Goal: Task Accomplishment & Management: Manage account settings

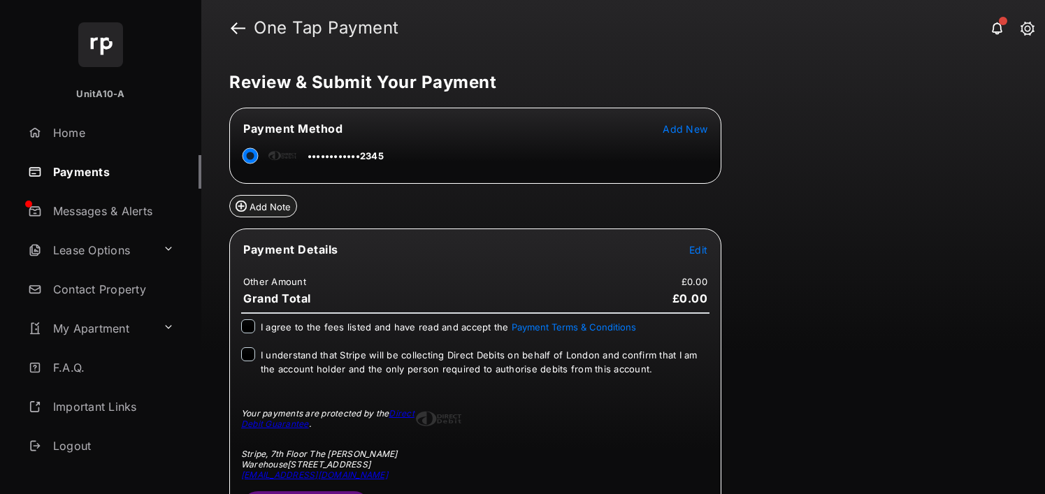
click at [120, 157] on link "Payments" at bounding box center [111, 172] width 179 height 34
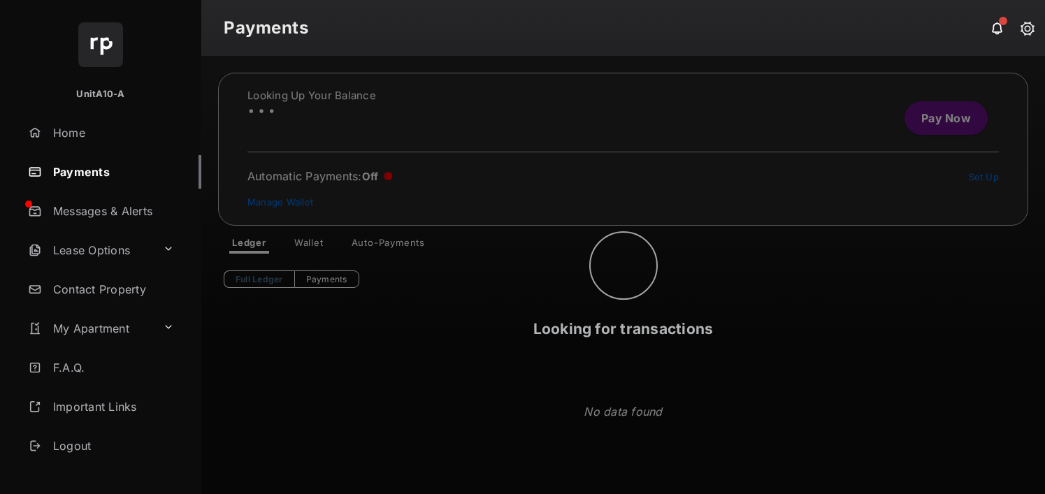
click at [106, 179] on link "Payments" at bounding box center [111, 172] width 179 height 34
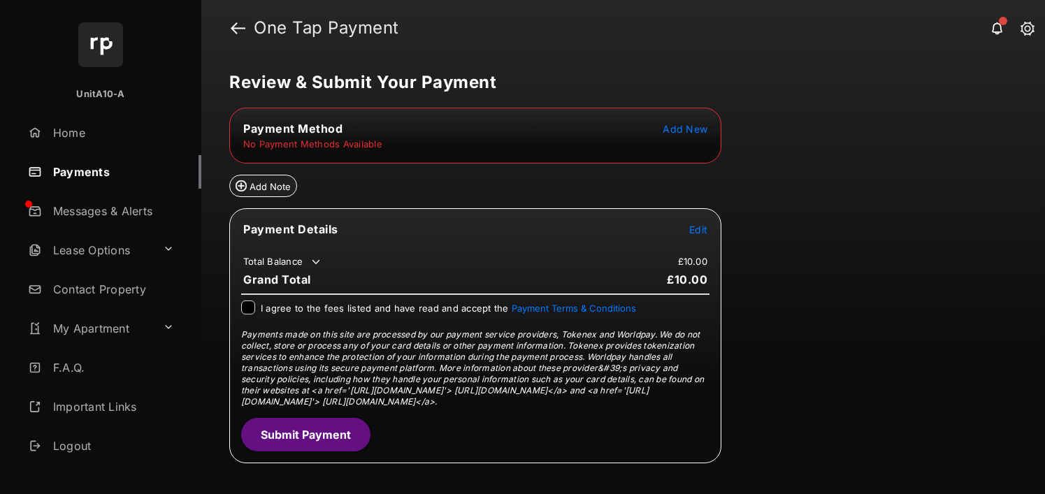
click at [694, 129] on span "Add New" at bounding box center [685, 129] width 45 height 12
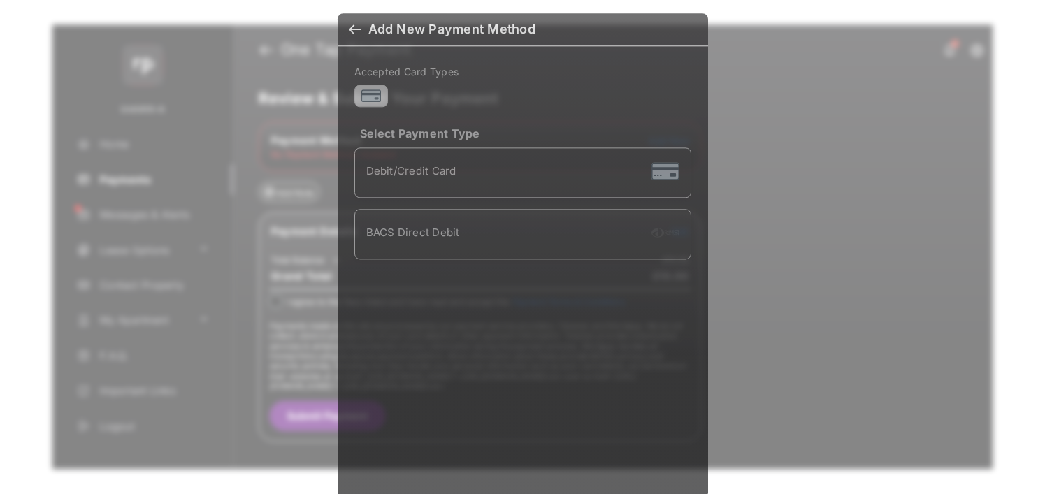
scroll to position [10, 0]
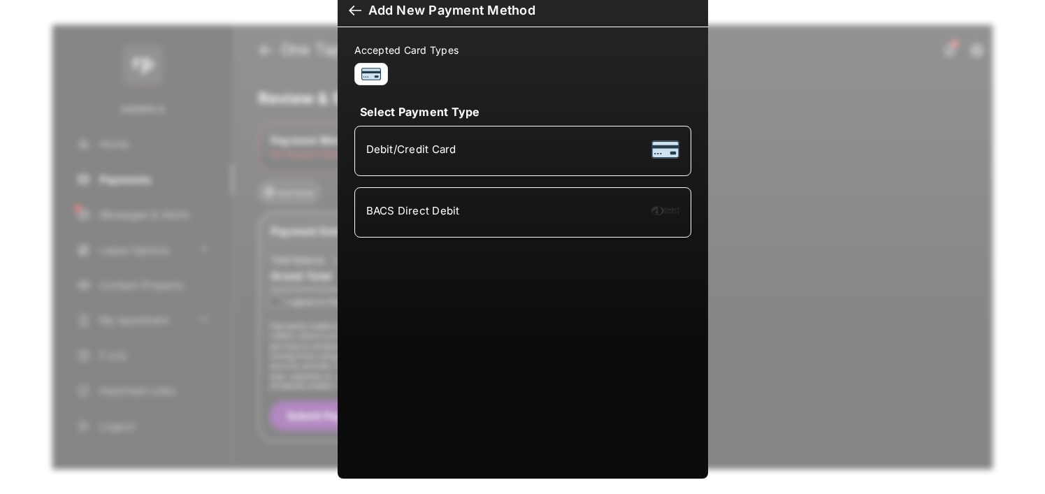
click at [412, 201] on div "BACS Direct Debit" at bounding box center [522, 212] width 313 height 27
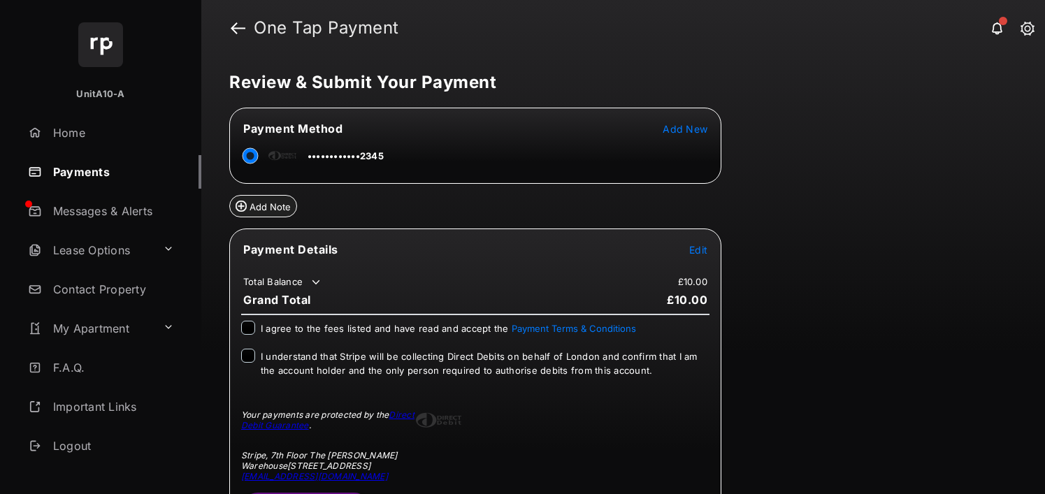
click at [59, 172] on link "Payments" at bounding box center [111, 172] width 179 height 34
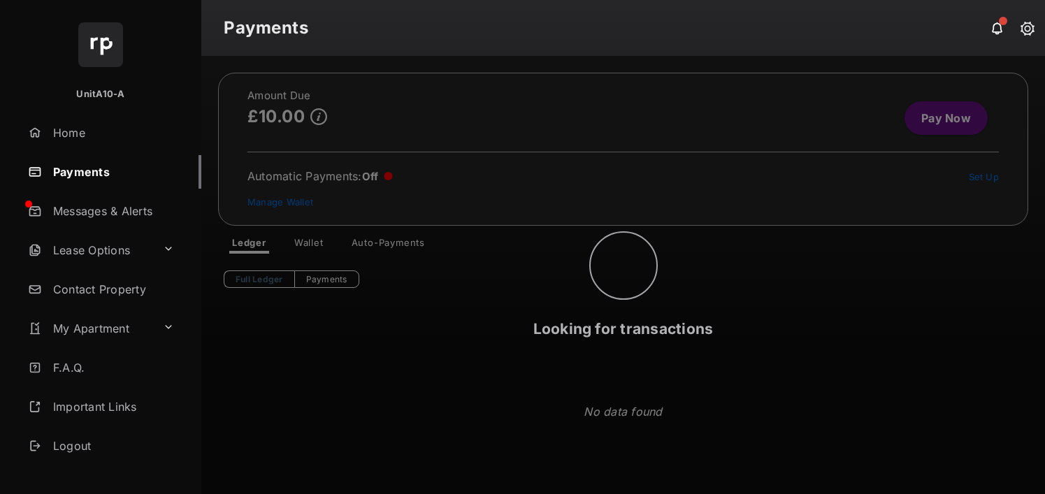
click at [59, 172] on link "Payments" at bounding box center [111, 172] width 179 height 34
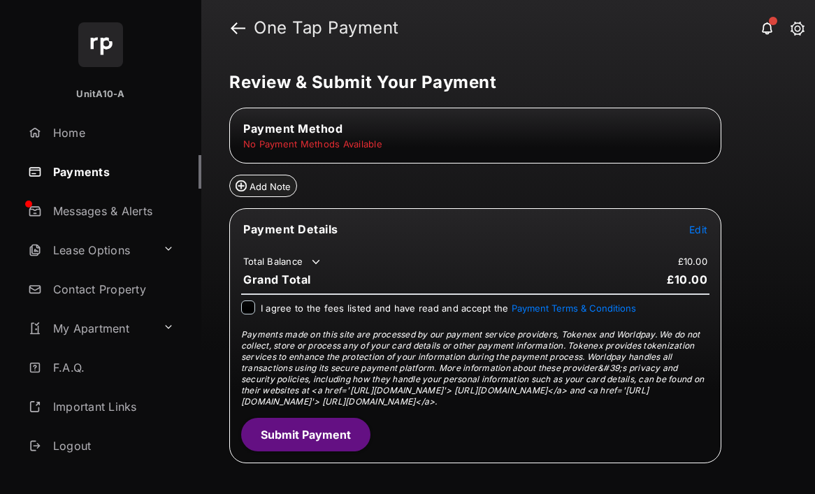
click at [109, 168] on link "Payments" at bounding box center [111, 172] width 179 height 34
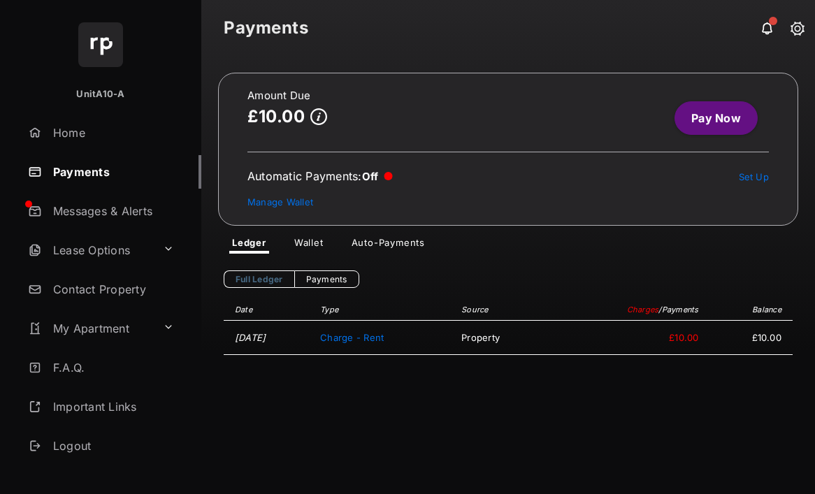
click at [308, 239] on link "Wallet" at bounding box center [309, 245] width 52 height 17
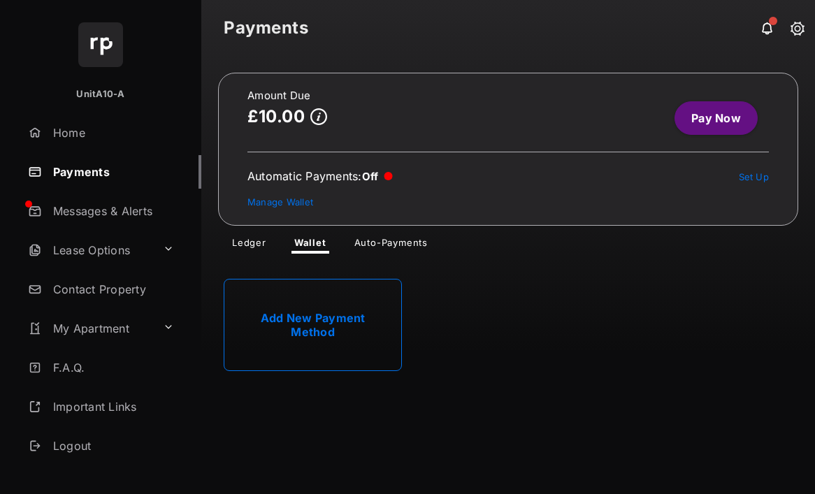
click at [307, 325] on link "Add New Payment Method" at bounding box center [313, 325] width 178 height 92
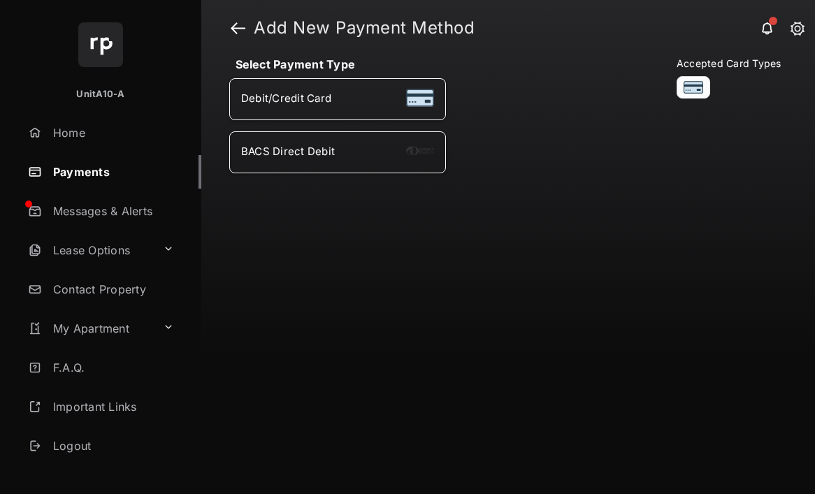
click at [348, 161] on li "BACS Direct Debit" at bounding box center [337, 152] width 217 height 42
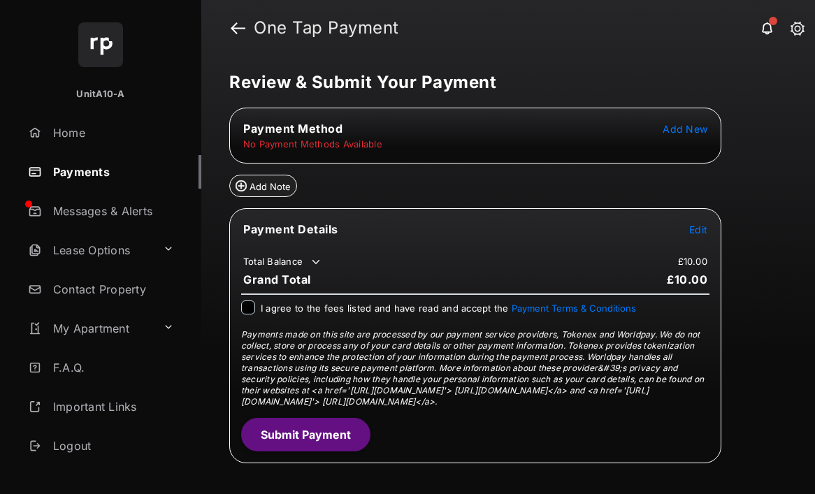
click at [667, 129] on span "Add New" at bounding box center [685, 129] width 45 height 12
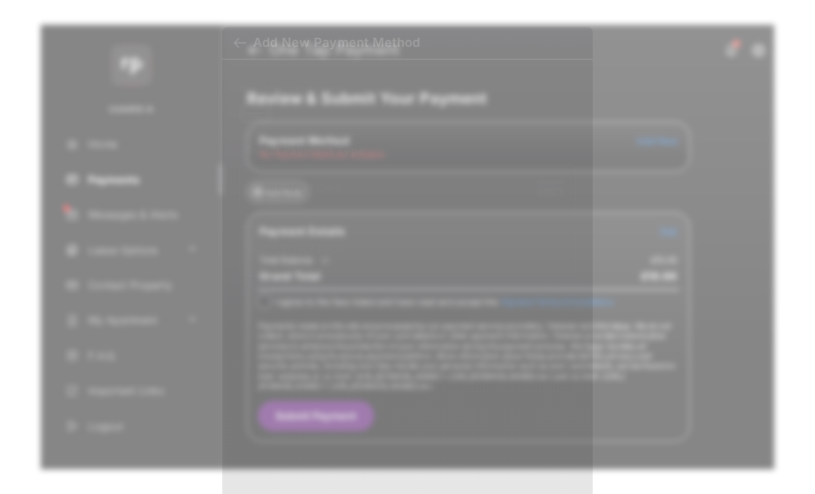
scroll to position [11, 0]
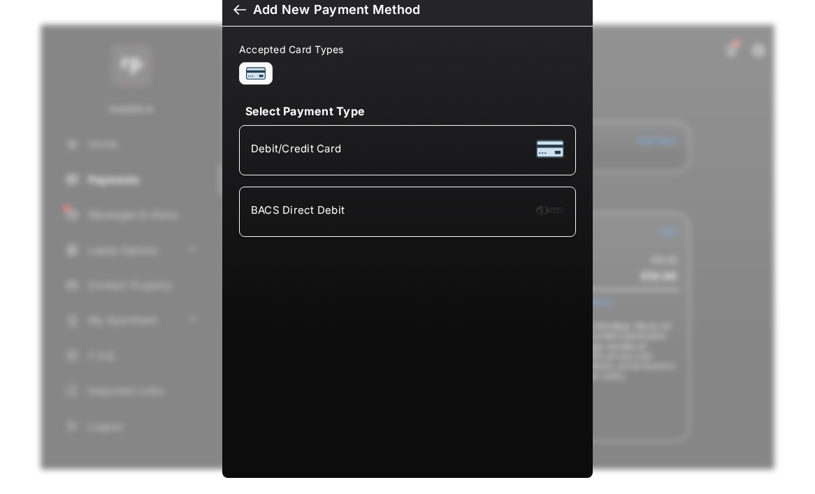
click at [338, 211] on span "BACS Direct Debit" at bounding box center [298, 209] width 94 height 13
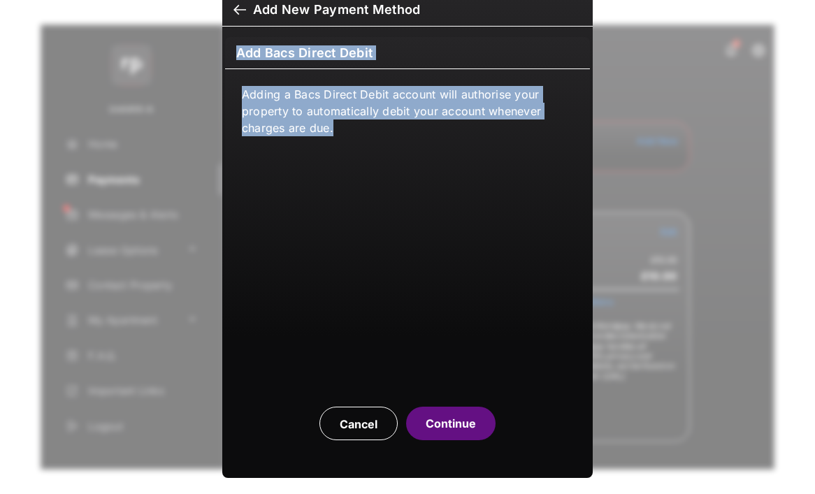
drag, startPoint x: 224, startPoint y: 48, endPoint x: 368, endPoint y: 193, distance: 204.1
click at [368, 193] on div "Add Bacs Direct Debit Adding a Bacs Direct Debit account will authorise your pr…" at bounding box center [407, 247] width 815 height 494
click at [465, 414] on button "Continue" at bounding box center [450, 424] width 89 height 34
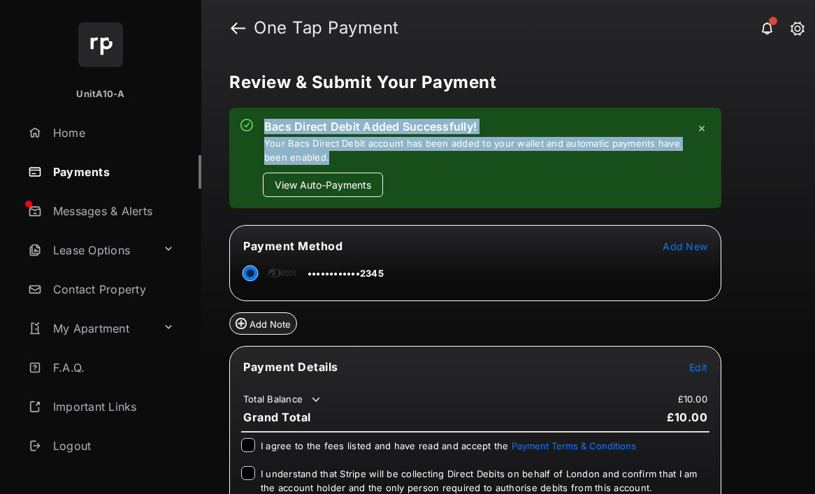
drag, startPoint x: 409, startPoint y: 161, endPoint x: 248, endPoint y: 135, distance: 162.9
click at [248, 135] on div "Bacs Direct Debit Added Successfully! Your Bacs Direct Debit account has been a…" at bounding box center [463, 141] width 447 height 45
